Goal: Task Accomplishment & Management: Use online tool/utility

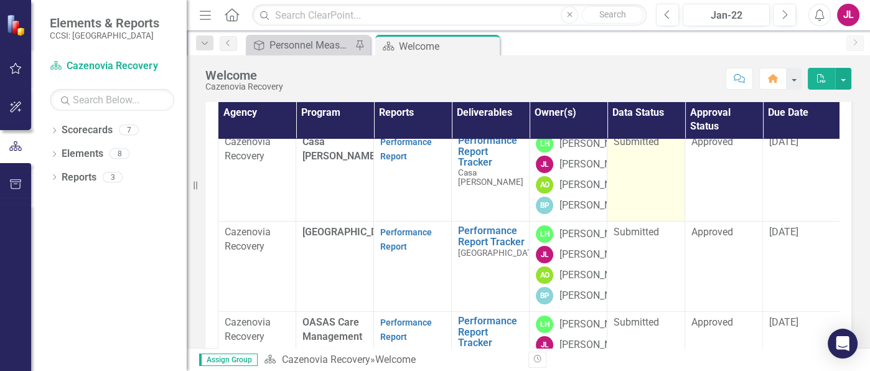
scroll to position [78, 0]
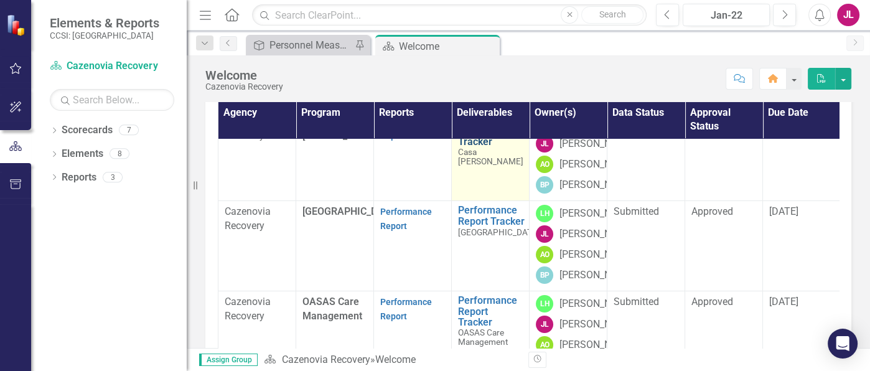
click at [483, 148] on link "Performance Report Tracker" at bounding box center [490, 131] width 65 height 33
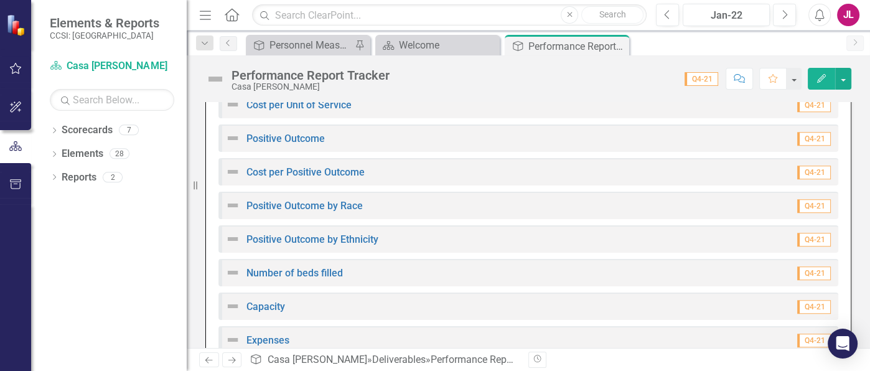
scroll to position [1011, 0]
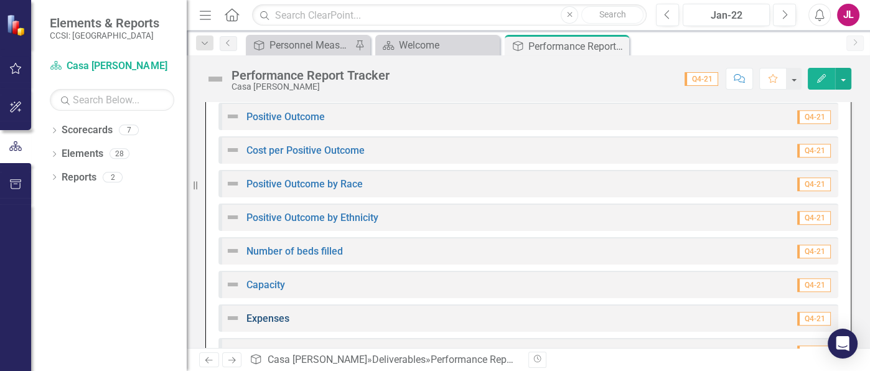
click at [280, 296] on link "Expenses" at bounding box center [268, 319] width 43 height 12
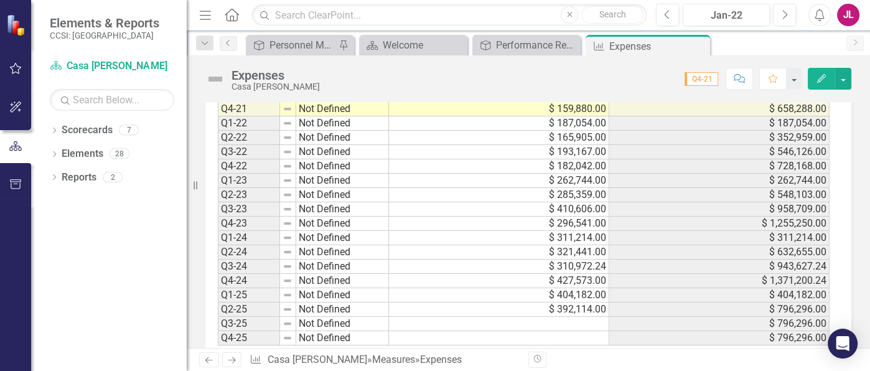
scroll to position [461, 0]
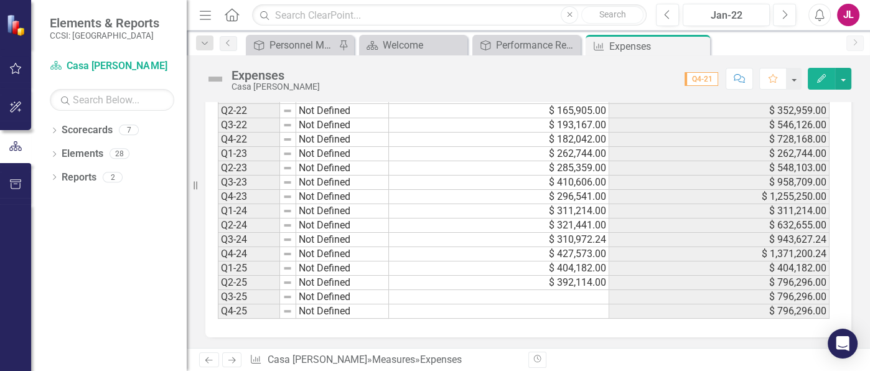
click at [573, 294] on td at bounding box center [499, 297] width 220 height 14
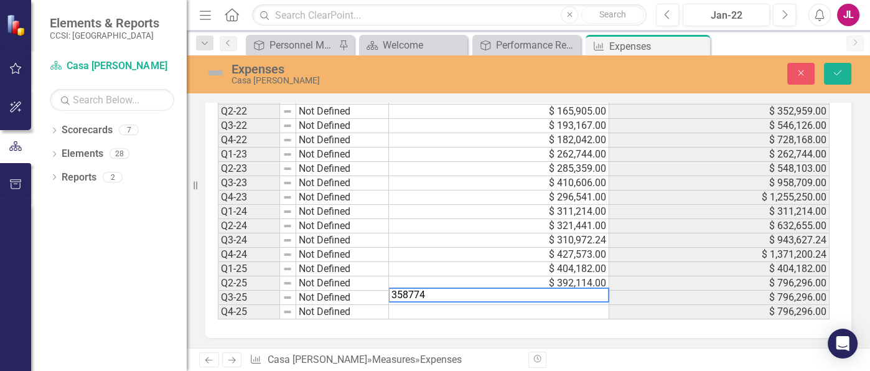
type textarea "358774"
click at [695, 70] on button "Save" at bounding box center [837, 74] width 27 height 22
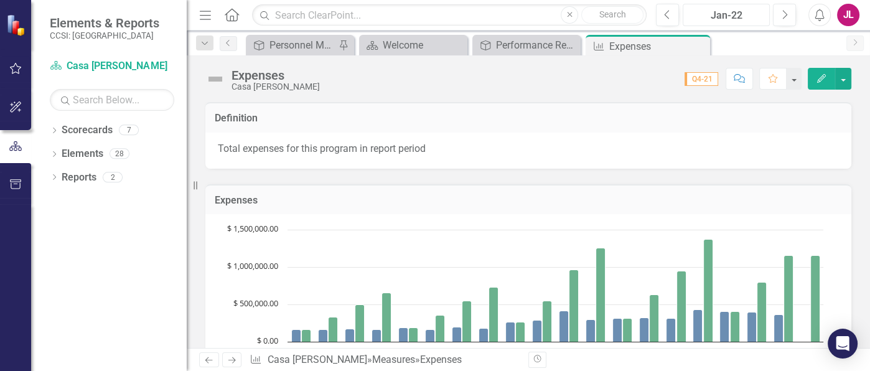
click at [695, 18] on div "Jan-22" at bounding box center [726, 15] width 78 height 15
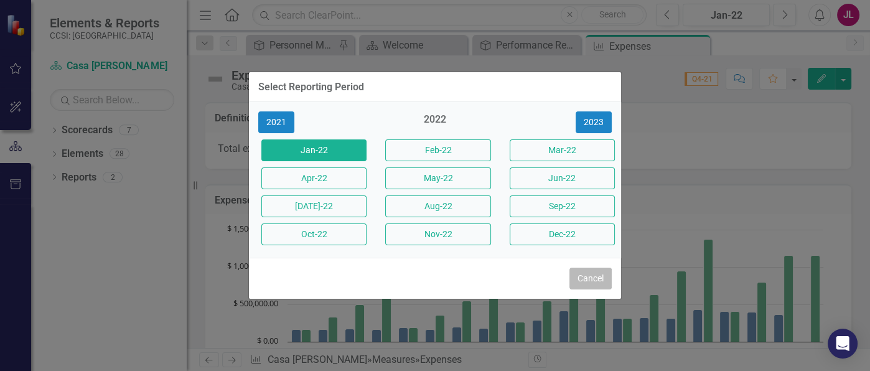
click at [604, 275] on button "Cancel" at bounding box center [591, 279] width 42 height 22
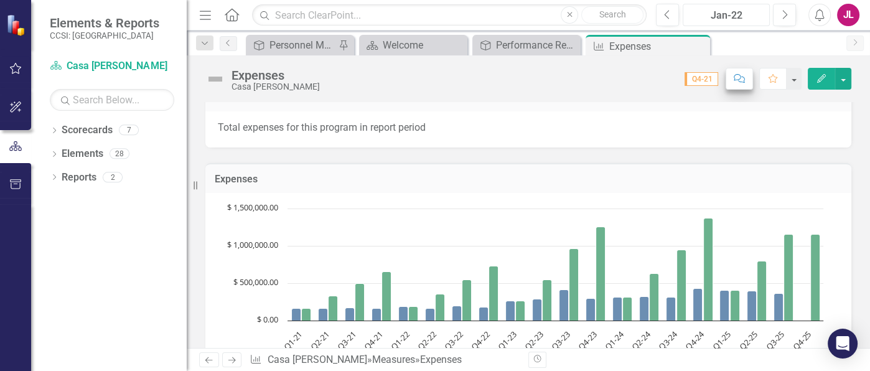
scroll to position [0, 0]
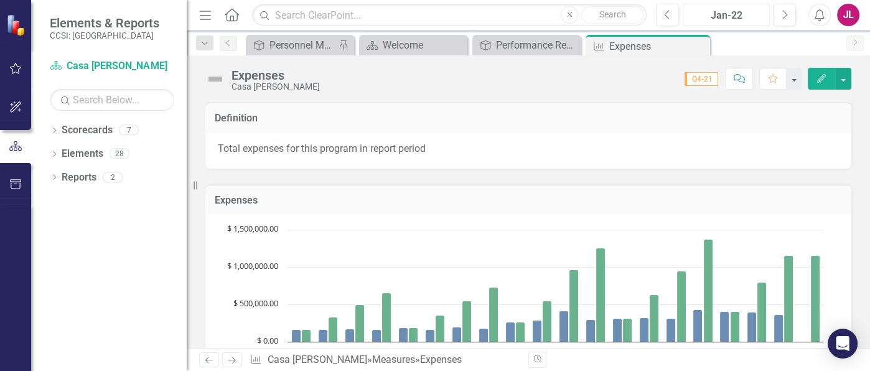
click at [695, 13] on div "Jan-22" at bounding box center [726, 15] width 78 height 15
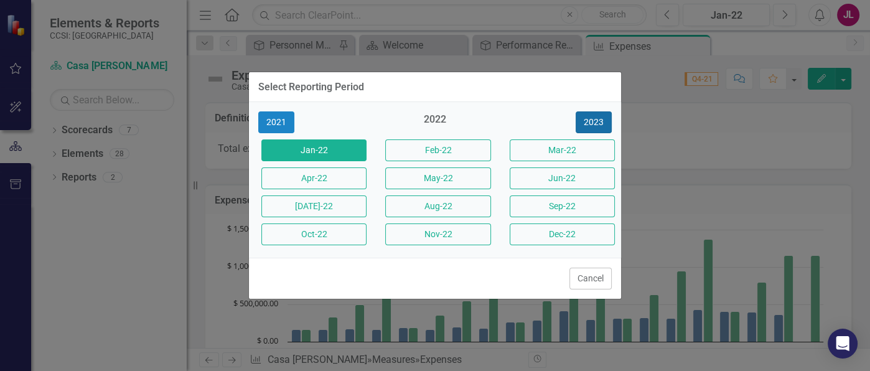
click at [590, 125] on button "2023" at bounding box center [594, 122] width 36 height 22
click at [602, 123] on button "2024" at bounding box center [594, 122] width 36 height 22
click at [604, 123] on button "2025" at bounding box center [594, 122] width 36 height 22
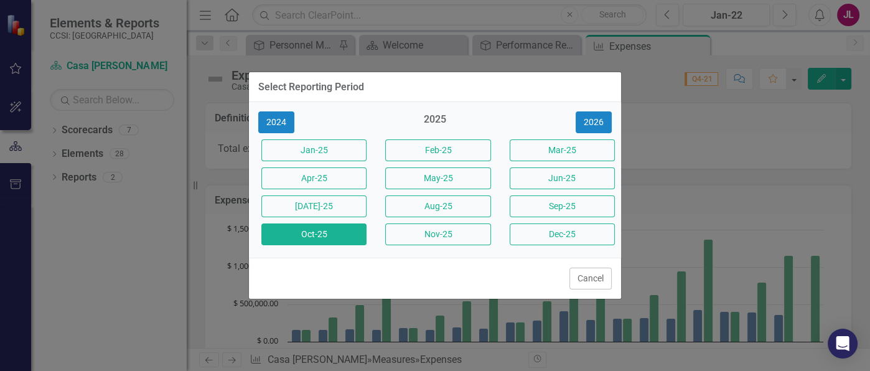
click at [344, 238] on button "Oct-25" at bounding box center [313, 234] width 105 height 22
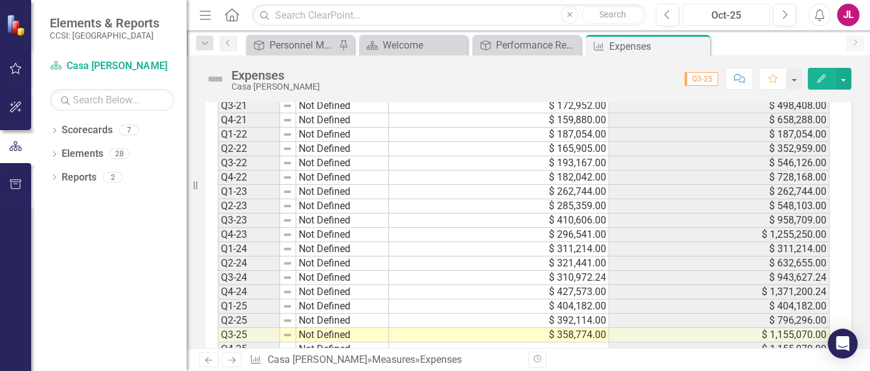
scroll to position [461, 0]
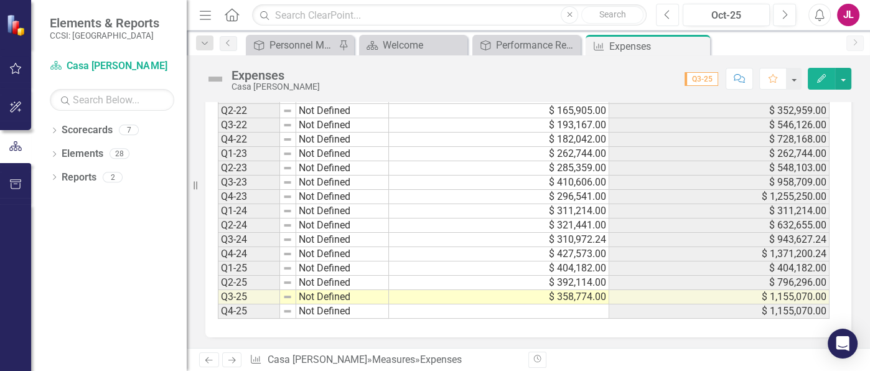
click at [672, 15] on button "Previous" at bounding box center [667, 15] width 23 height 22
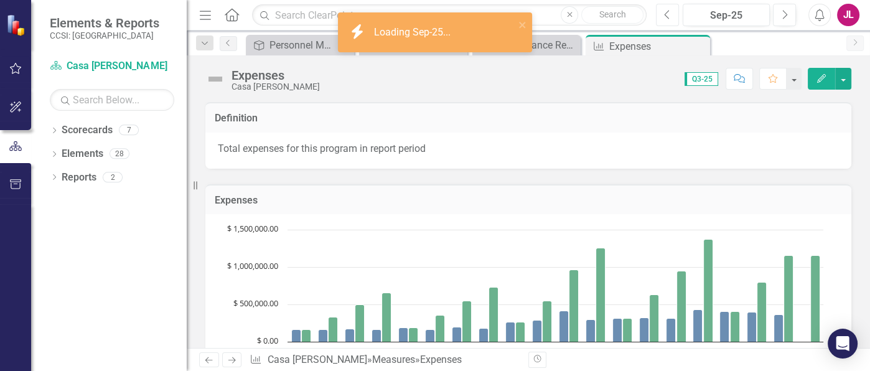
scroll to position [233, 0]
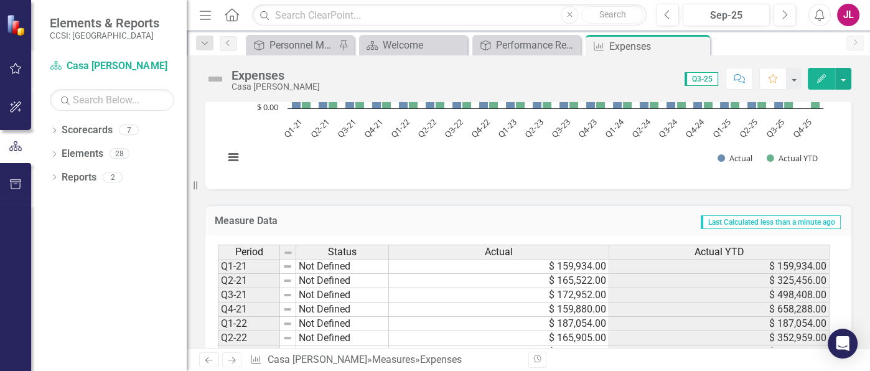
click at [232, 8] on icon at bounding box center [232, 14] width 14 height 13
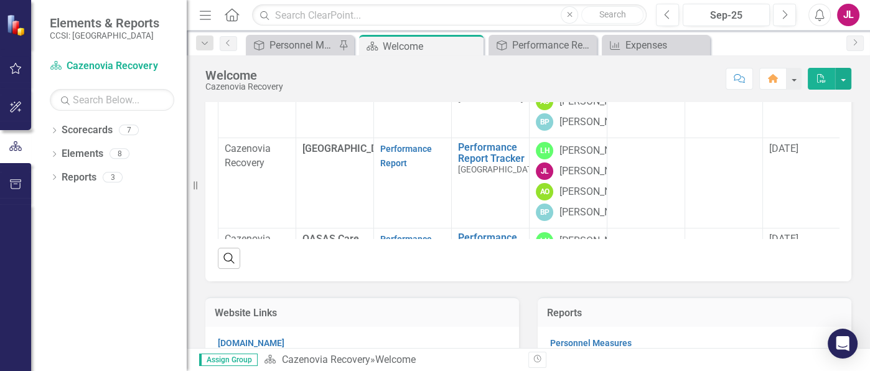
scroll to position [156, 0]
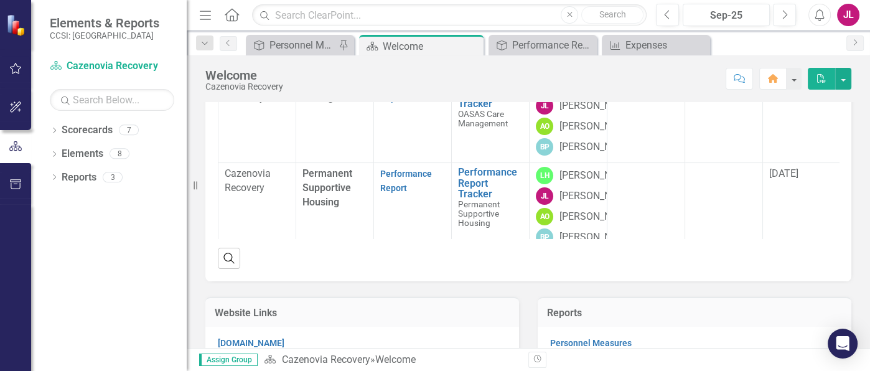
click at [416, 12] on link "Performance Report" at bounding box center [406, 0] width 52 height 24
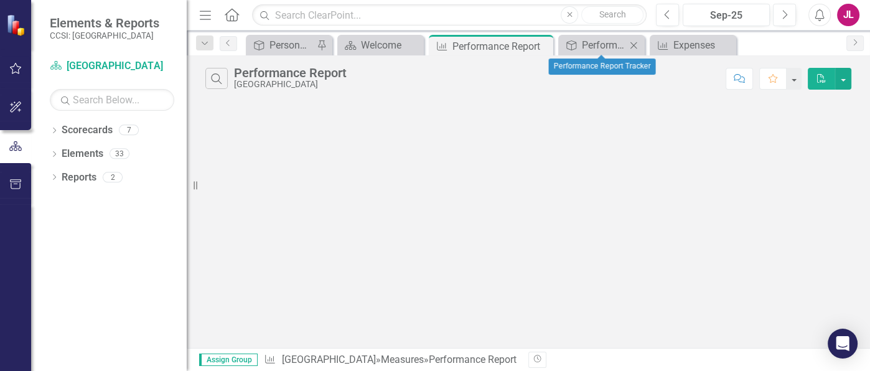
click at [636, 45] on icon "Close" at bounding box center [634, 45] width 12 height 10
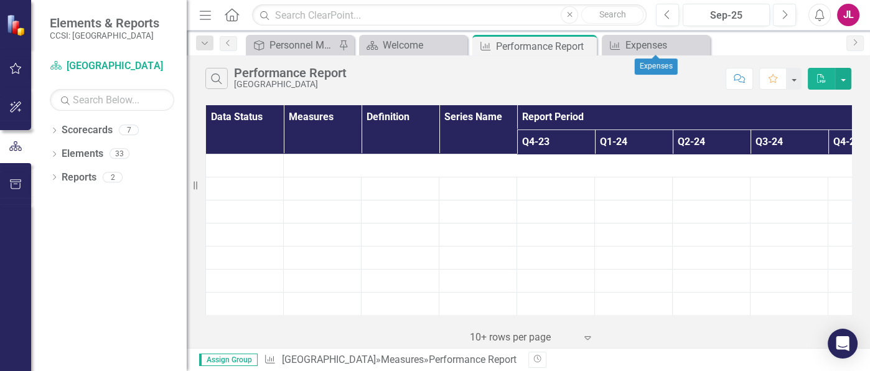
click at [0, 0] on icon "Close" at bounding box center [0, 0] width 0 height 0
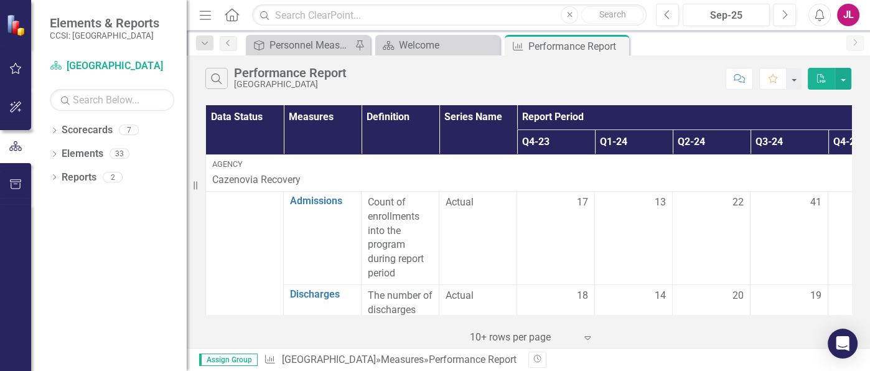
click at [0, 0] on icon "Close" at bounding box center [0, 0] width 0 height 0
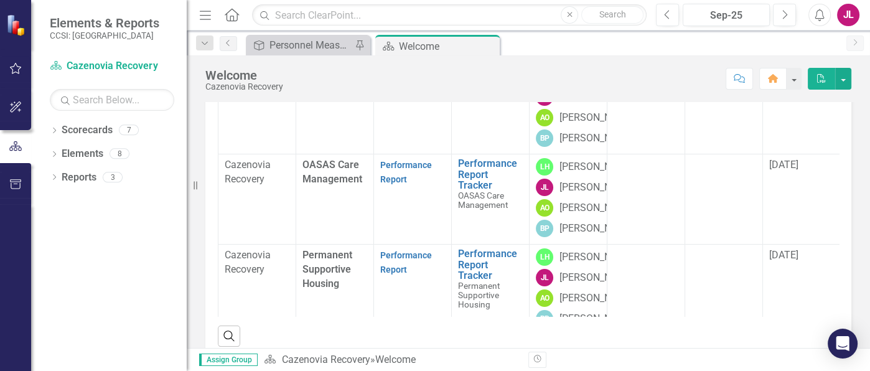
scroll to position [156, 0]
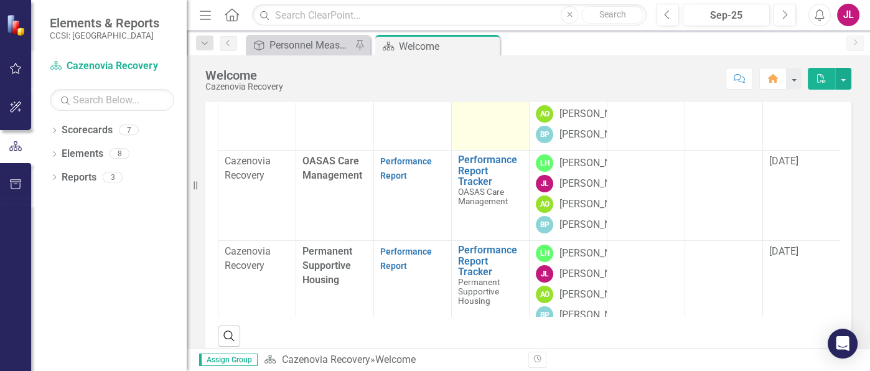
click at [474, 86] on link "Performance Report Tracker" at bounding box center [499, 75] width 82 height 22
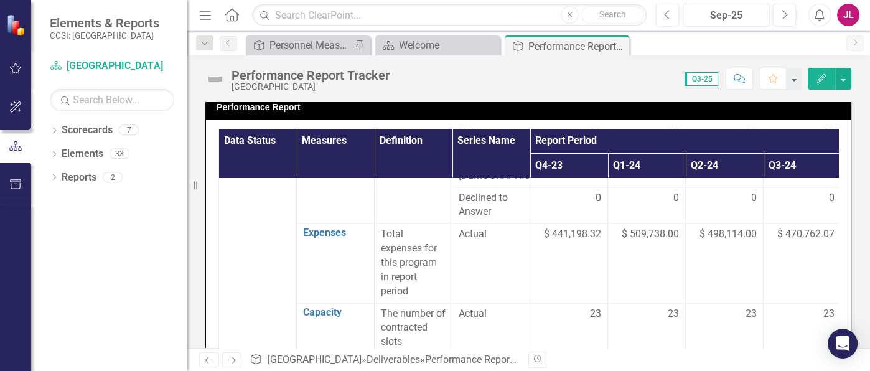
scroll to position [1945, 0]
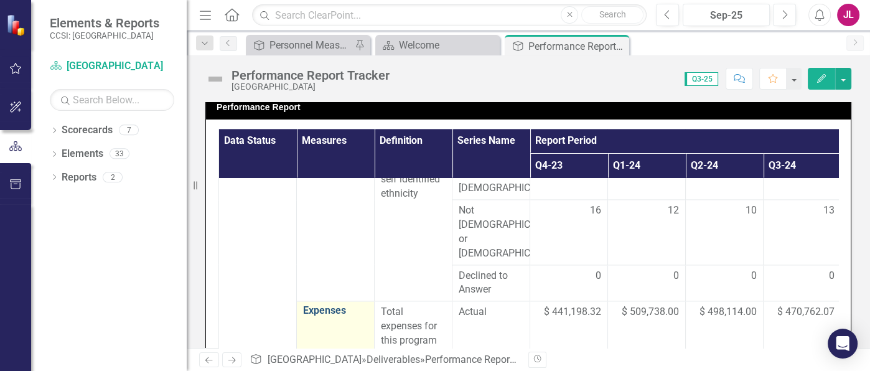
click at [339, 296] on link "Expenses" at bounding box center [335, 310] width 65 height 11
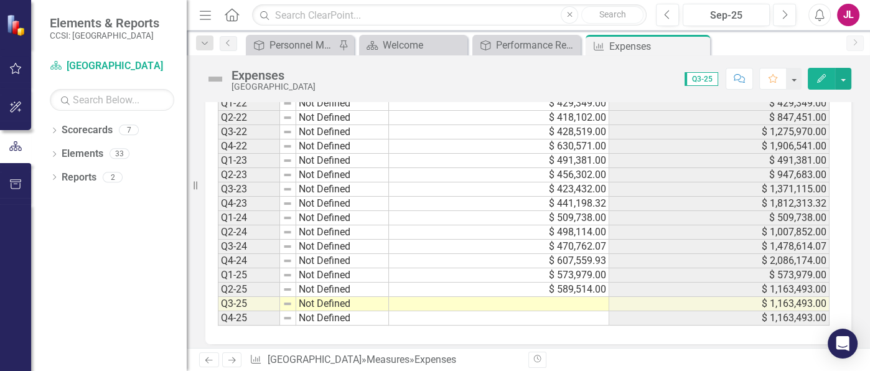
scroll to position [461, 0]
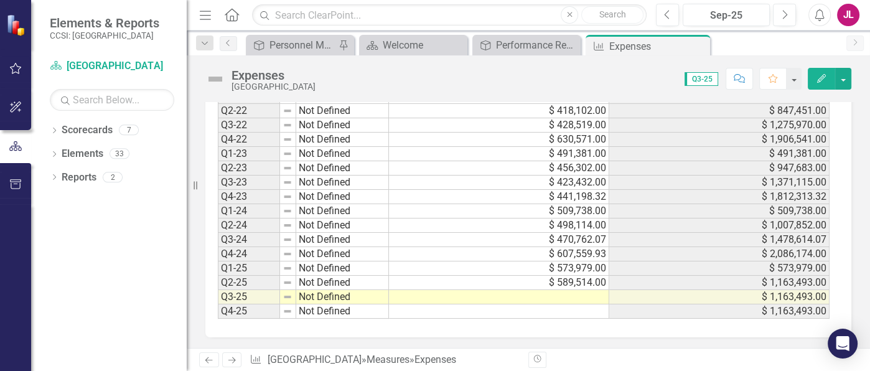
drag, startPoint x: 585, startPoint y: 291, endPoint x: 602, endPoint y: 292, distance: 17.5
click at [585, 291] on td at bounding box center [499, 297] width 220 height 14
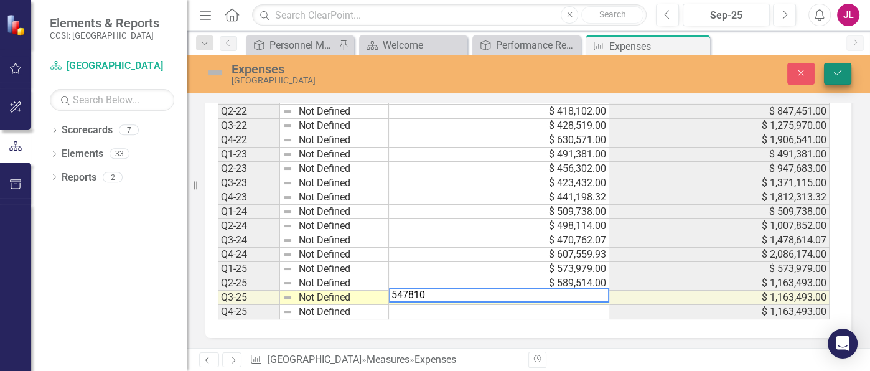
type textarea "547810"
click at [695, 70] on icon "Save" at bounding box center [837, 72] width 11 height 9
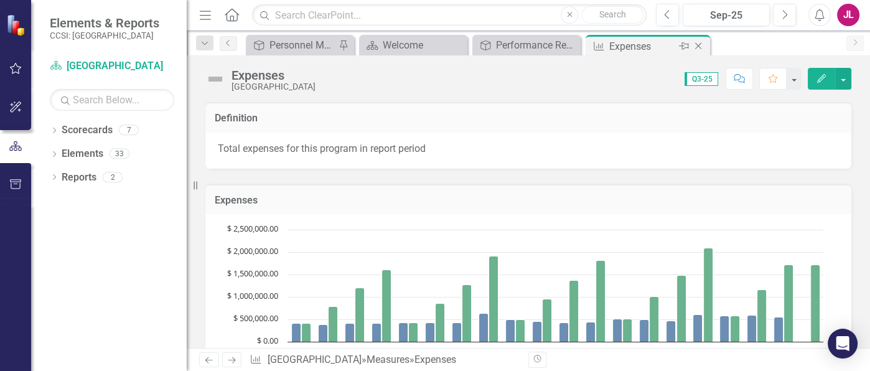
click at [695, 43] on icon "Close" at bounding box center [698, 46] width 12 height 10
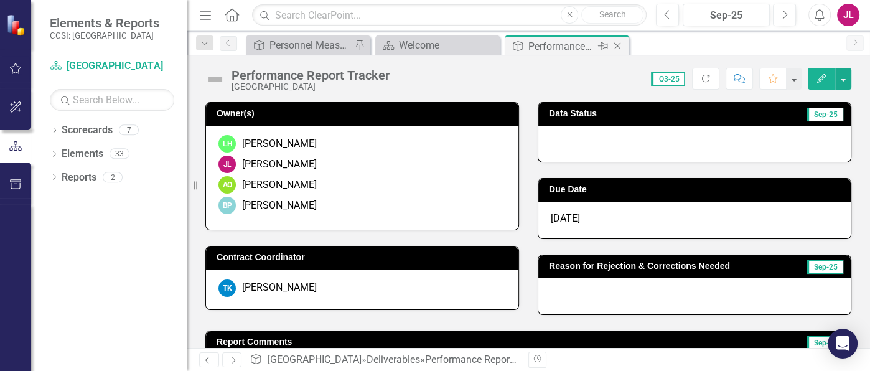
click at [621, 46] on icon "Close" at bounding box center [617, 46] width 12 height 10
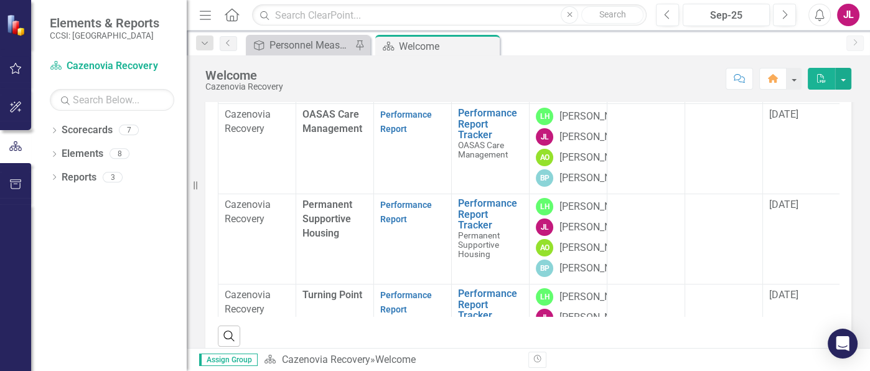
scroll to position [233, 0]
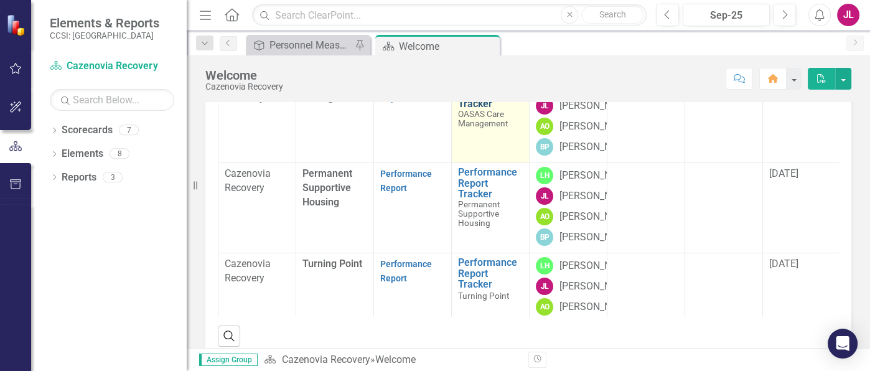
click at [466, 110] on link "Performance Report Tracker" at bounding box center [490, 93] width 65 height 33
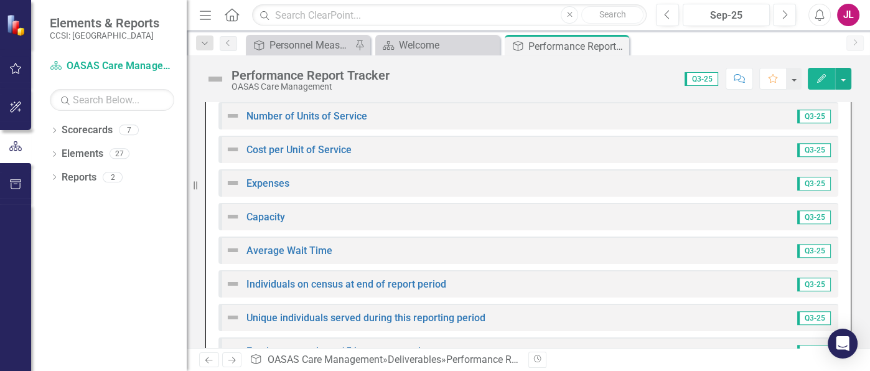
scroll to position [900, 0]
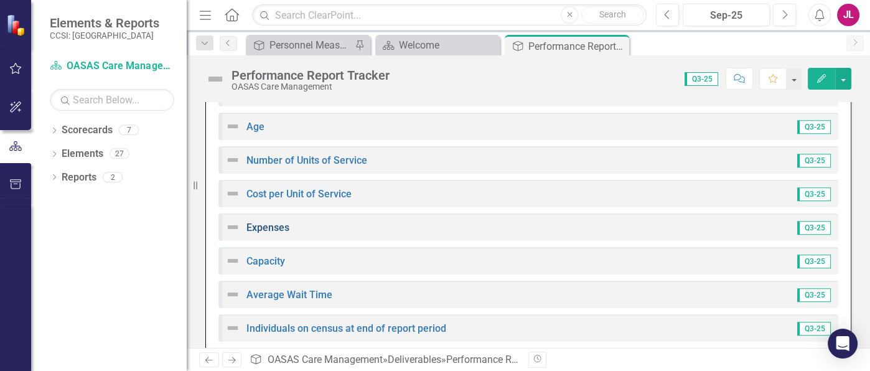
click at [277, 225] on link "Expenses" at bounding box center [268, 228] width 43 height 12
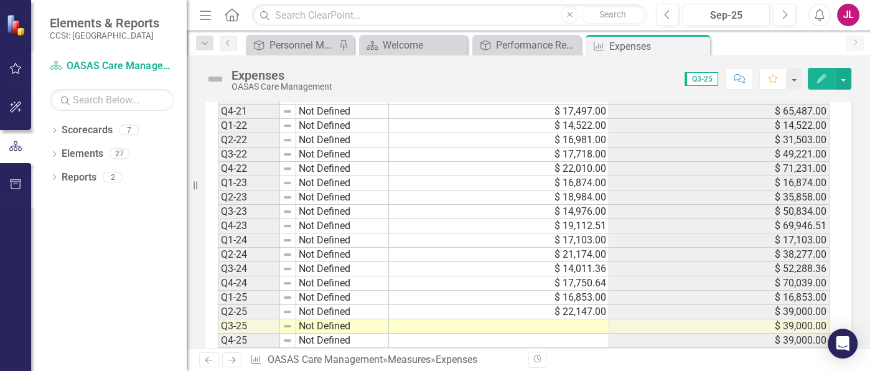
scroll to position [461, 0]
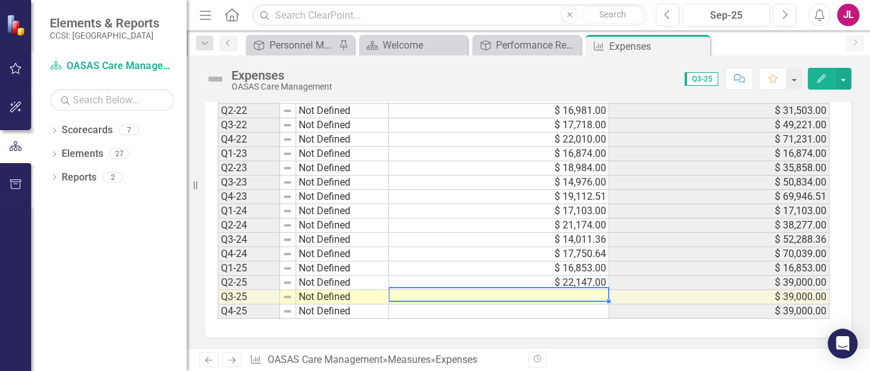
drag, startPoint x: 580, startPoint y: 293, endPoint x: 602, endPoint y: 290, distance: 22.5
click at [581, 292] on td at bounding box center [499, 297] width 220 height 14
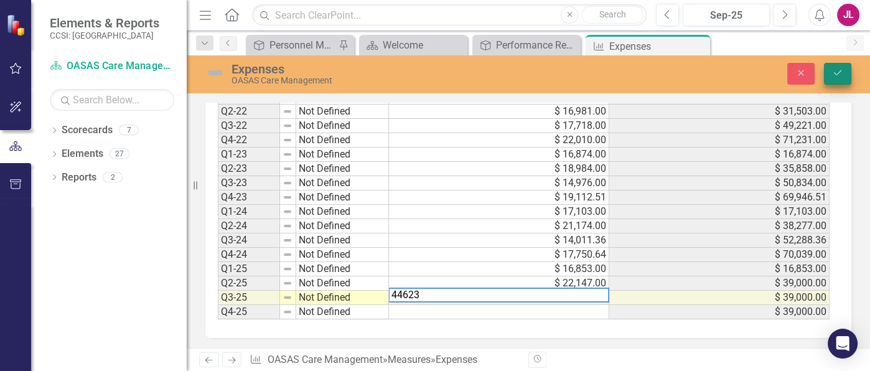
type textarea "44623"
click at [695, 72] on button "Save" at bounding box center [837, 74] width 27 height 22
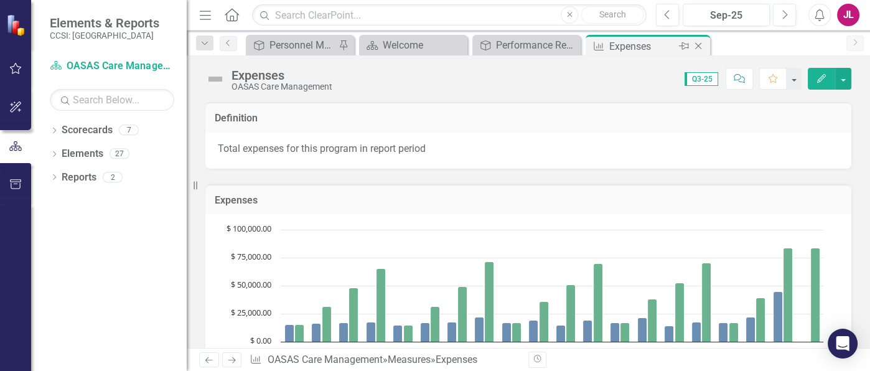
click at [695, 45] on icon "Close" at bounding box center [698, 46] width 12 height 10
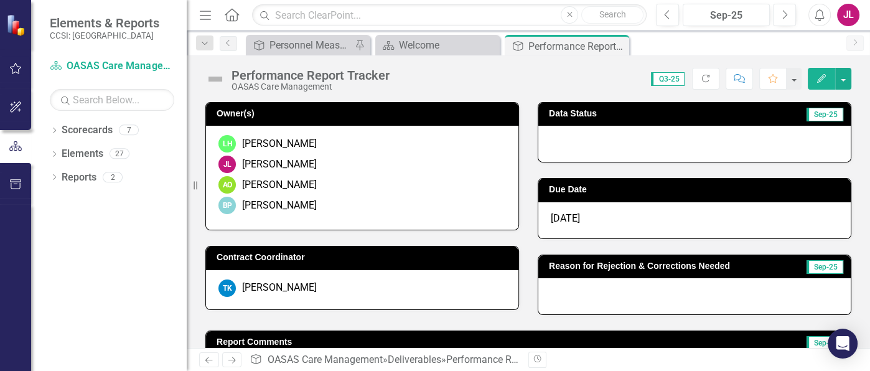
click at [0, 0] on icon "Close" at bounding box center [0, 0] width 0 height 0
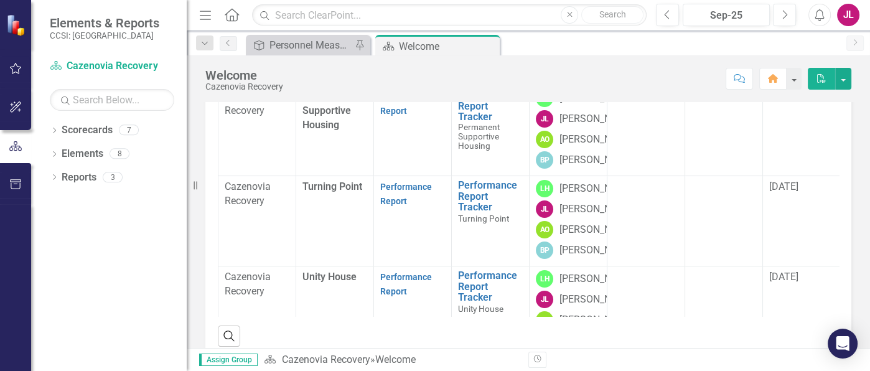
scroll to position [311, 0]
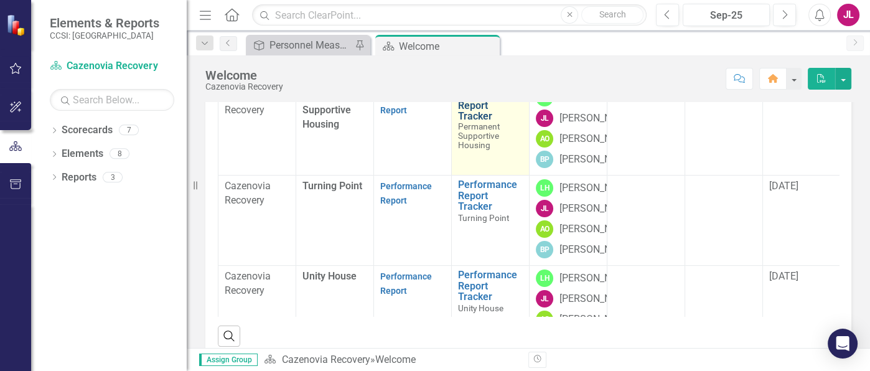
click at [489, 122] on link "Performance Report Tracker" at bounding box center [490, 105] width 65 height 33
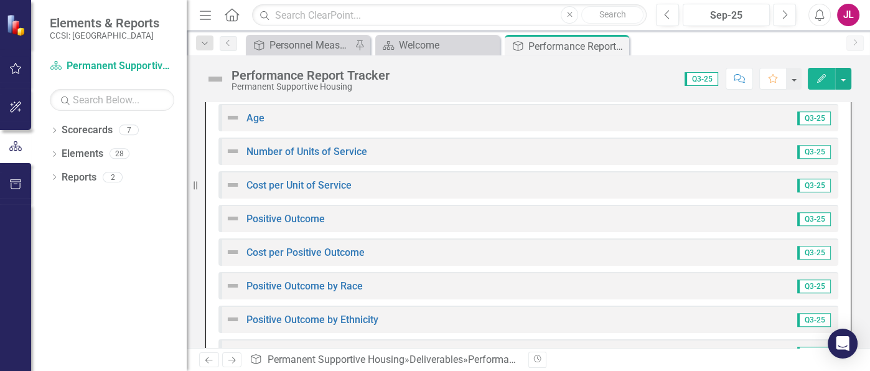
scroll to position [978, 0]
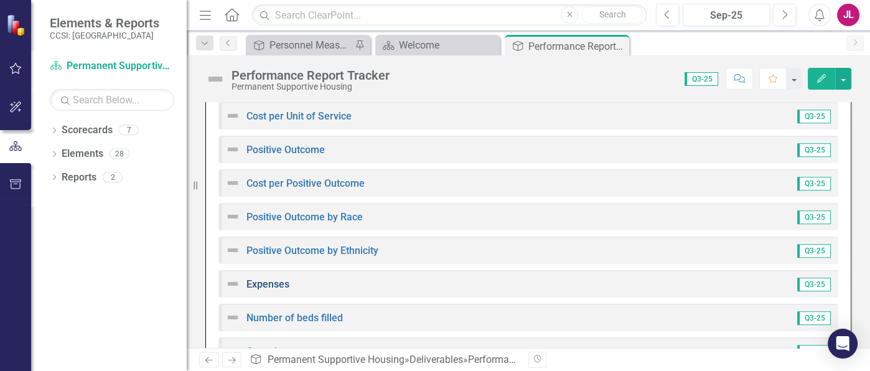
click at [271, 284] on link "Expenses" at bounding box center [268, 284] width 43 height 12
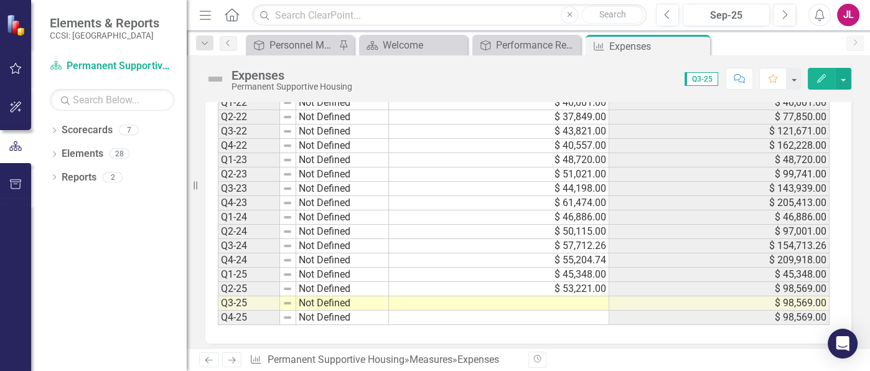
scroll to position [461, 0]
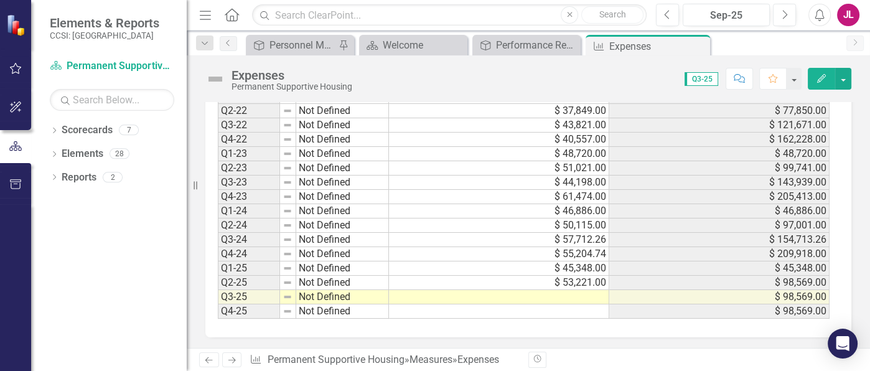
click at [571, 291] on td at bounding box center [499, 297] width 220 height 14
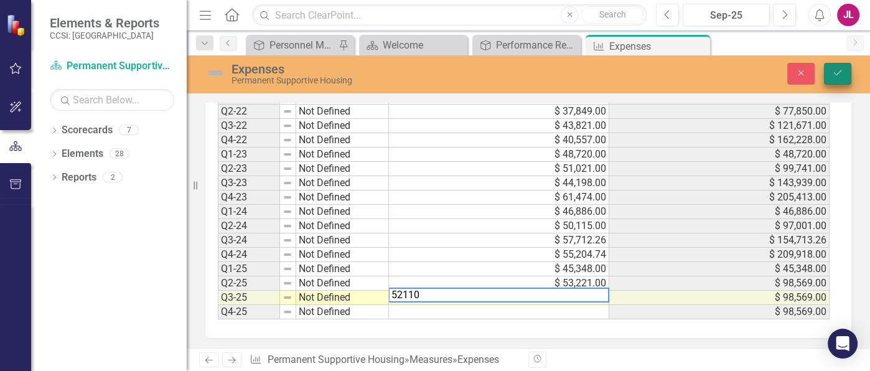
type textarea "52110"
click at [695, 70] on icon "Save" at bounding box center [837, 72] width 11 height 9
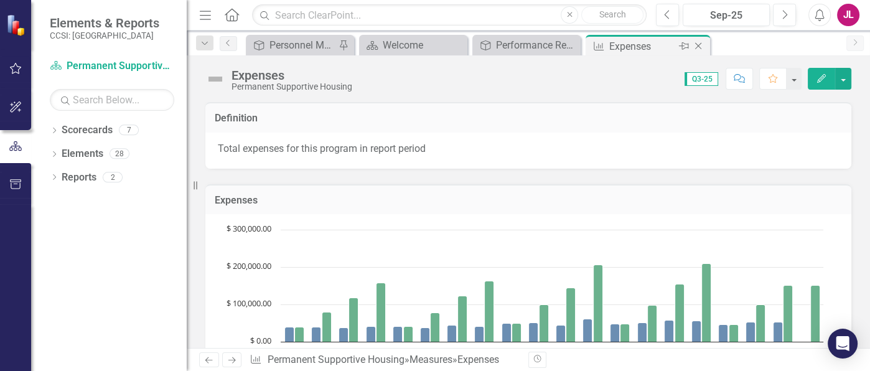
click at [695, 49] on icon "Close" at bounding box center [698, 46] width 12 height 10
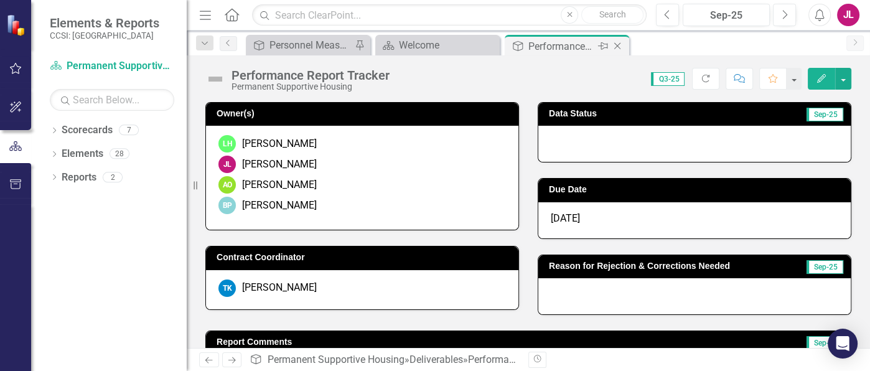
click at [619, 45] on icon "Close" at bounding box center [617, 46] width 12 height 10
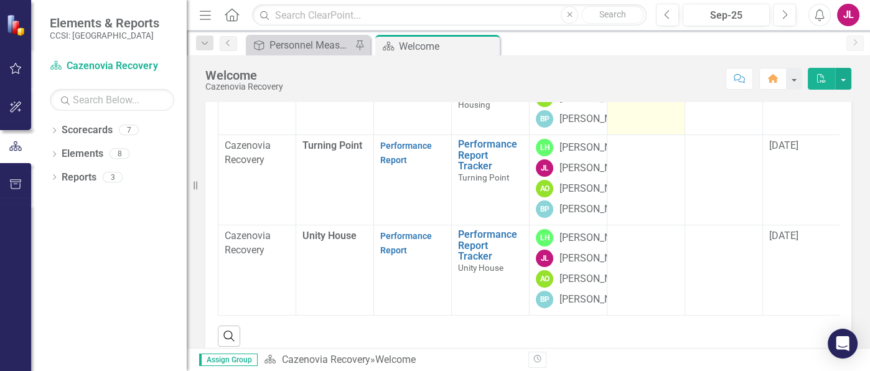
scroll to position [490, 0]
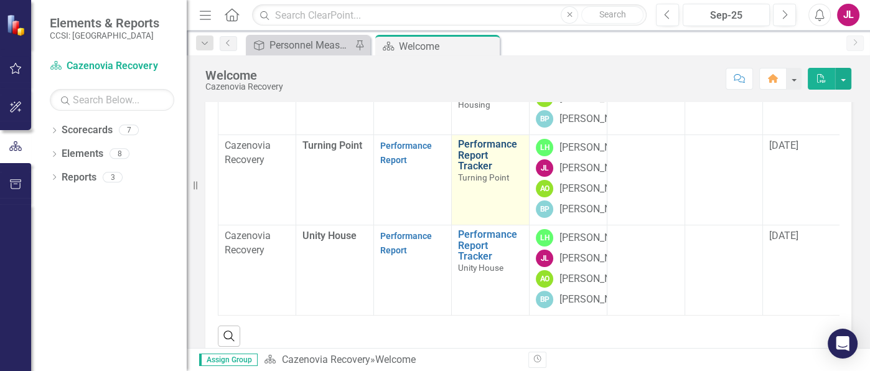
click at [496, 172] on link "Performance Report Tracker" at bounding box center [490, 155] width 65 height 33
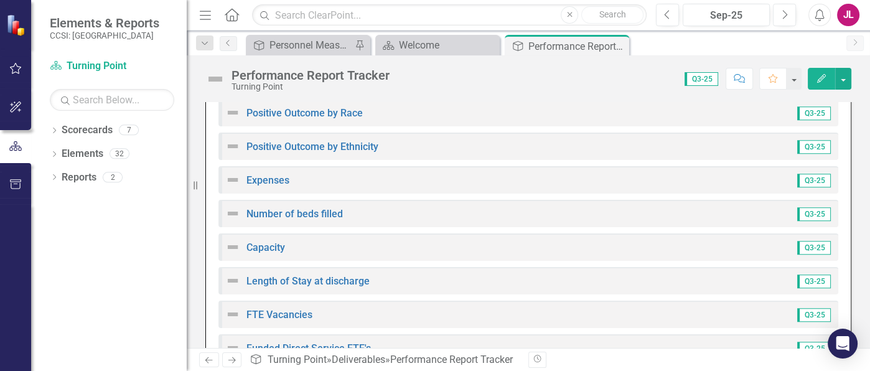
scroll to position [1061, 0]
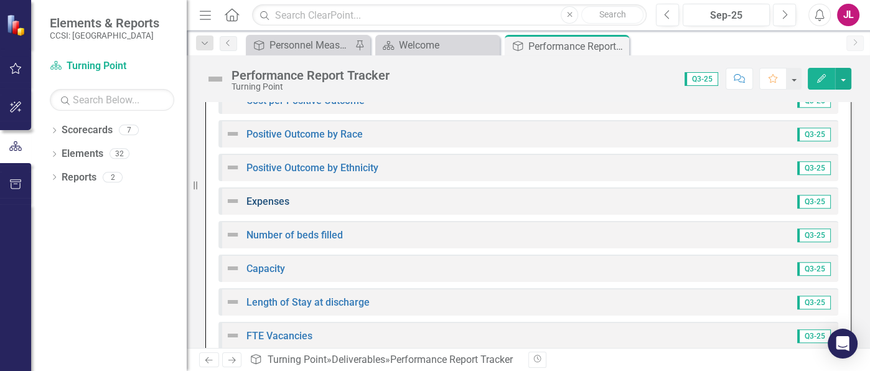
click at [274, 199] on link "Expenses" at bounding box center [268, 201] width 43 height 12
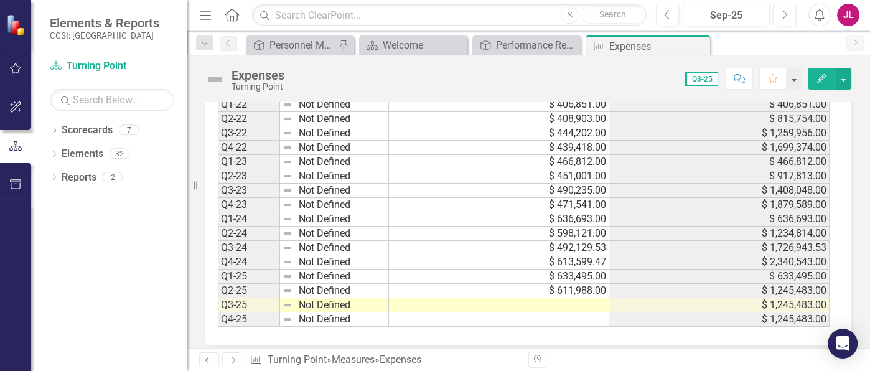
scroll to position [461, 0]
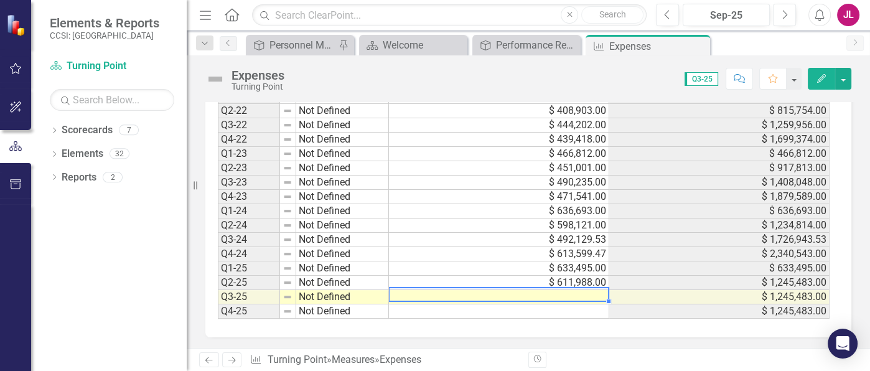
drag, startPoint x: 563, startPoint y: 294, endPoint x: 651, endPoint y: 290, distance: 87.9
click at [568, 293] on td at bounding box center [499, 297] width 220 height 14
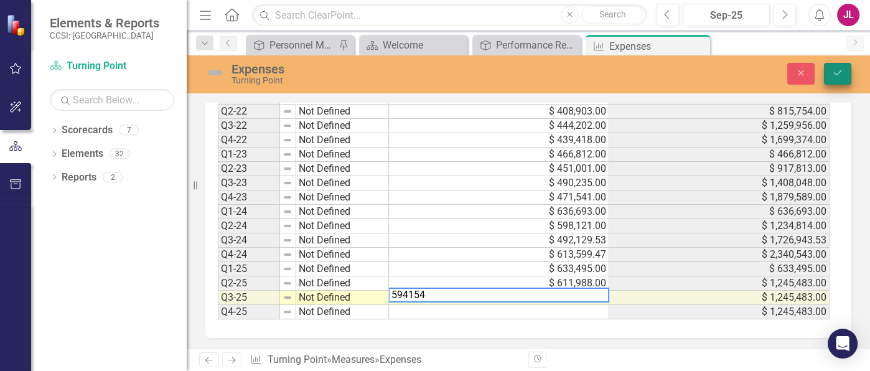
type textarea "594154"
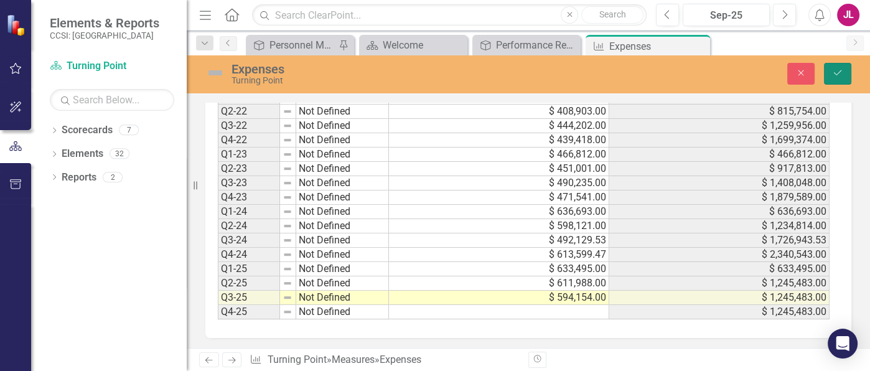
click at [695, 70] on button "Save" at bounding box center [837, 74] width 27 height 22
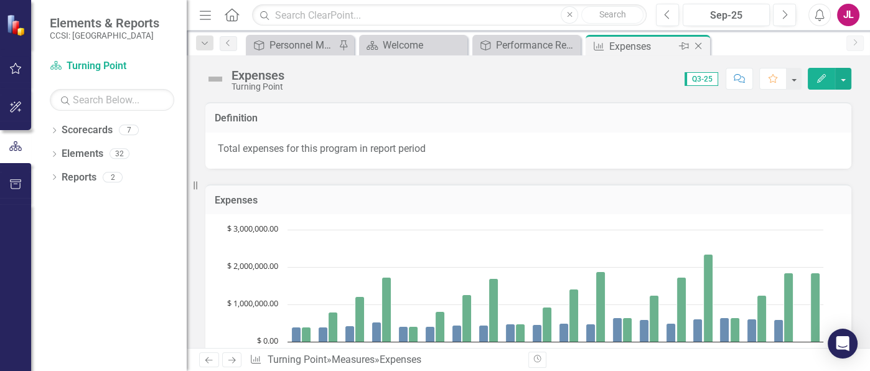
click at [695, 45] on icon "Close" at bounding box center [698, 46] width 12 height 10
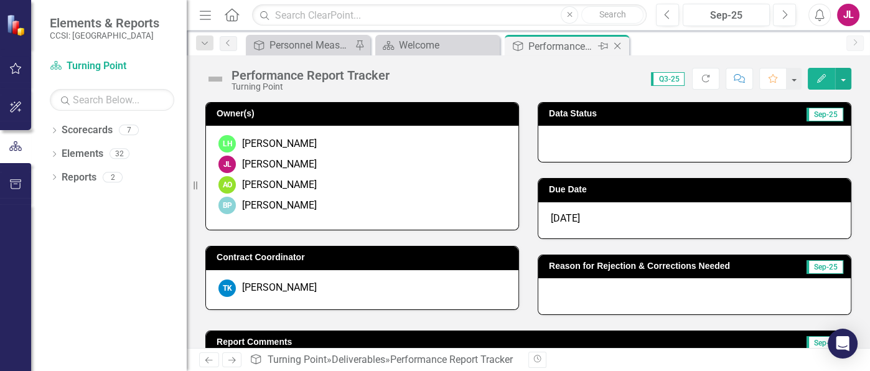
click at [619, 48] on icon at bounding box center [617, 46] width 7 height 7
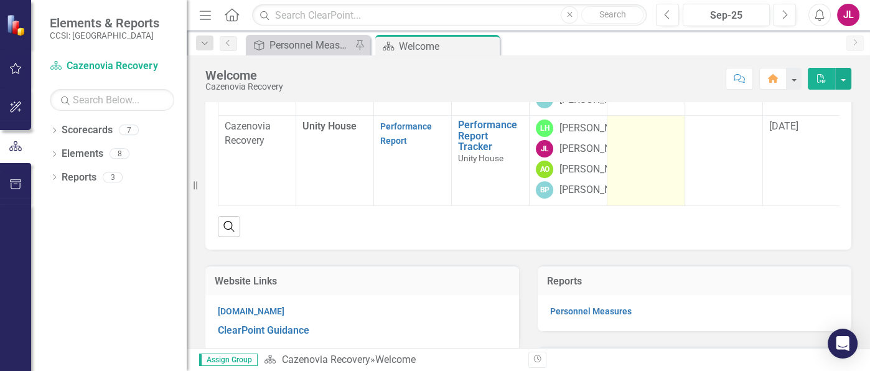
scroll to position [568, 0]
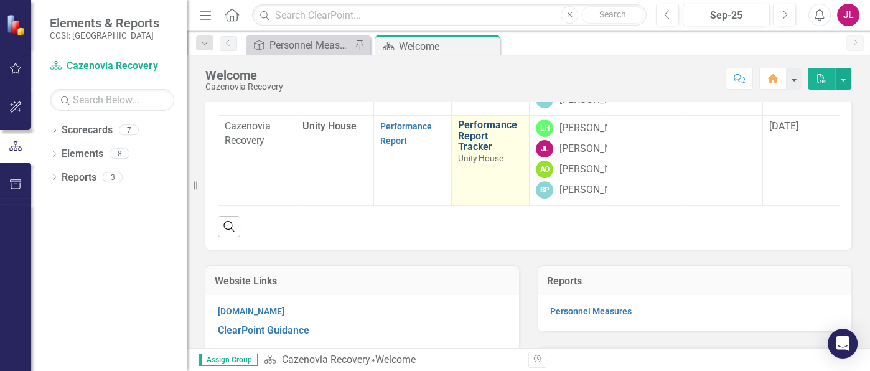
click at [481, 153] on link "Performance Report Tracker" at bounding box center [490, 136] width 65 height 33
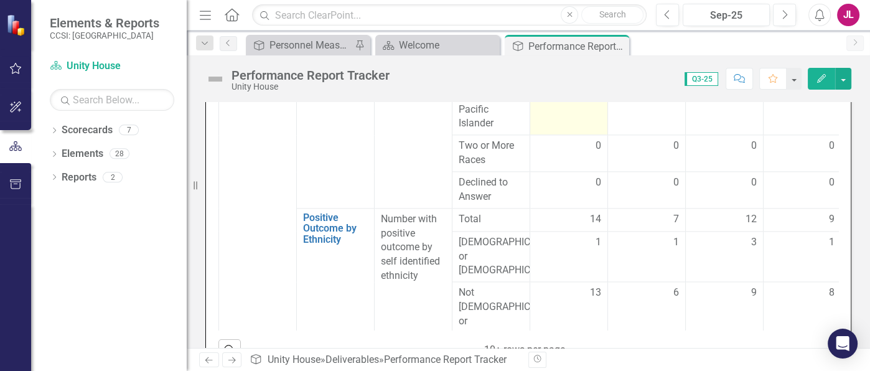
scroll to position [1868, 0]
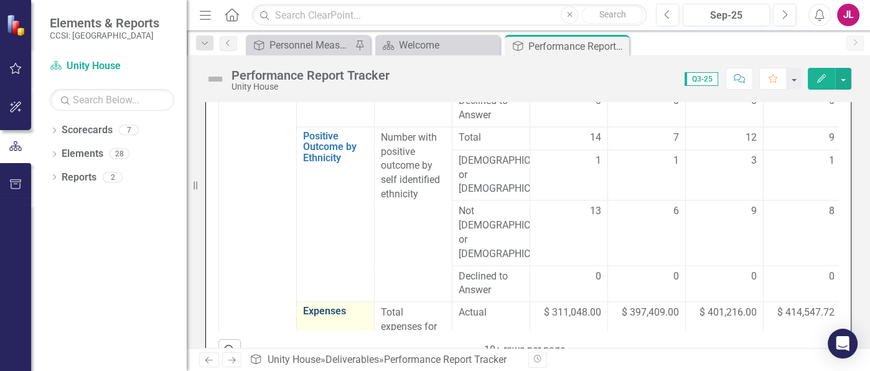
click at [324, 296] on link "Expenses" at bounding box center [335, 311] width 65 height 11
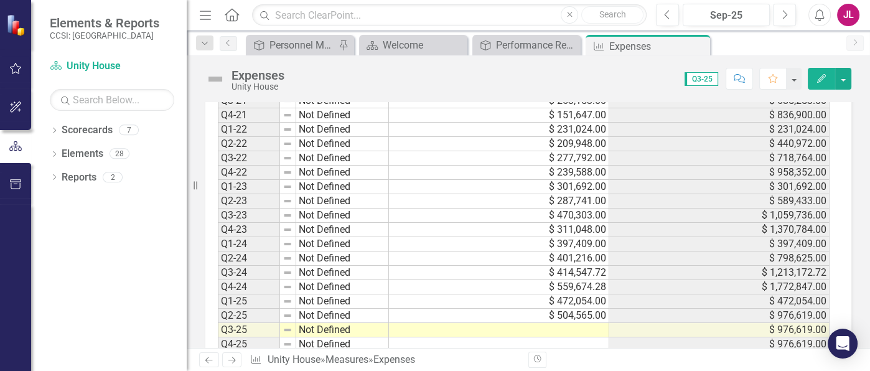
scroll to position [461, 0]
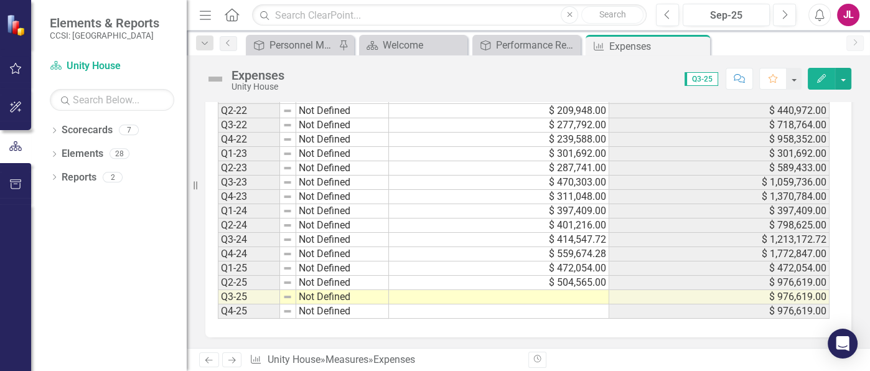
click at [570, 290] on td at bounding box center [499, 297] width 220 height 14
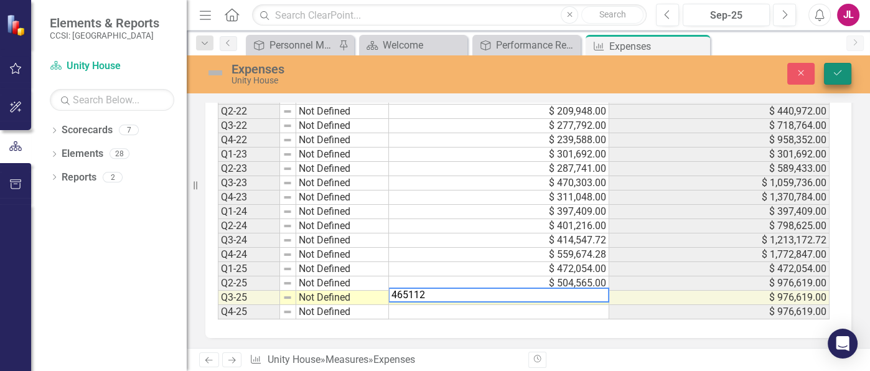
type textarea "465112"
click at [695, 68] on button "Save" at bounding box center [837, 74] width 27 height 22
